Goal: Task Accomplishment & Management: Use online tool/utility

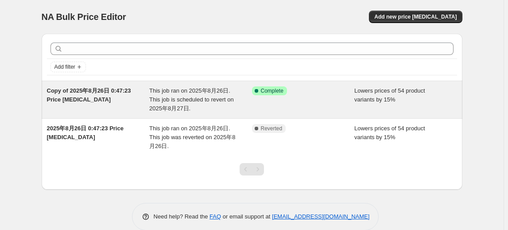
click at [220, 98] on span "This job ran on 2025年8月26日. This job is scheduled to revert on 2025年8月27日." at bounding box center [191, 99] width 85 height 24
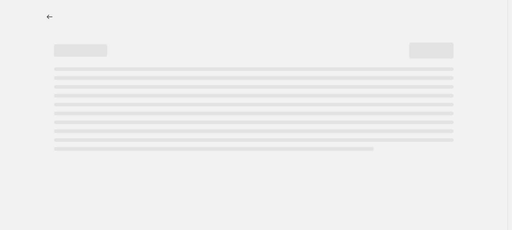
select select "percentage"
select select "vendor"
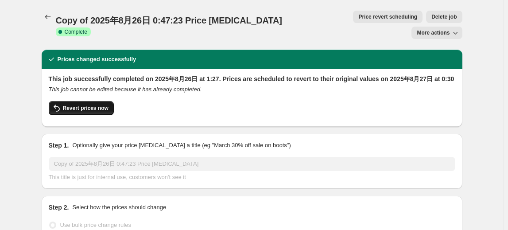
click at [91, 105] on span "Revert prices now" at bounding box center [86, 108] width 46 height 7
checkbox input "false"
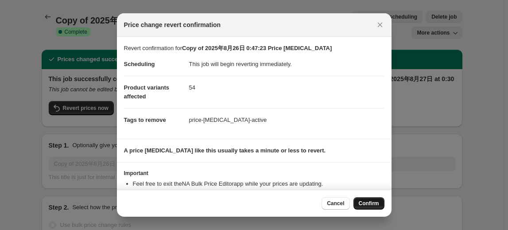
drag, startPoint x: 368, startPoint y: 202, endPoint x: 326, endPoint y: 19, distance: 187.7
click at [368, 201] on span "Confirm" at bounding box center [369, 203] width 20 height 7
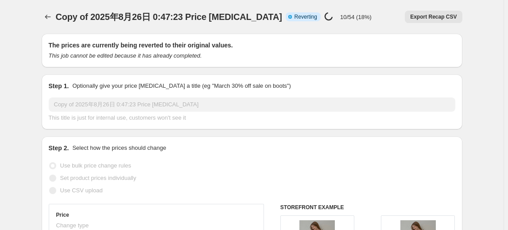
select select "percentage"
select select "vendor"
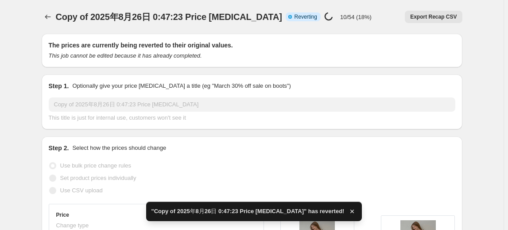
checkbox input "true"
